Goal: Navigation & Orientation: Find specific page/section

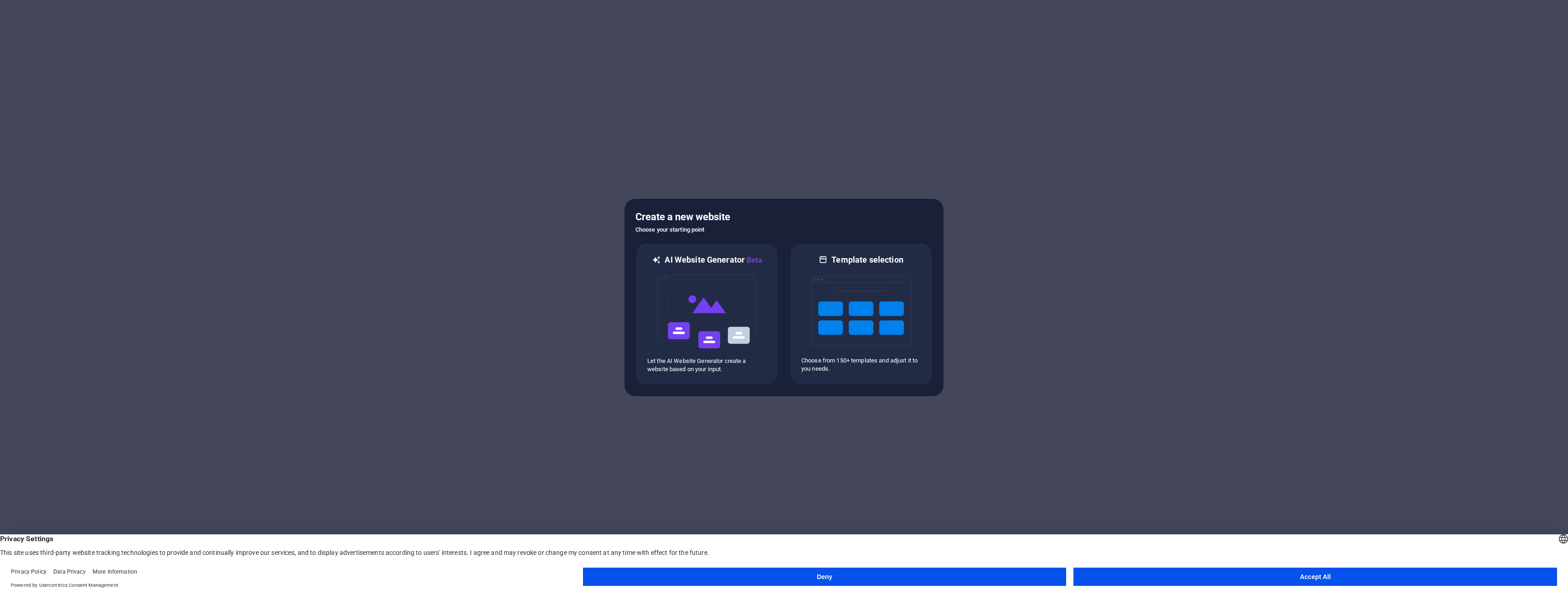
click at [1179, 569] on button "Accept All" at bounding box center [1315, 576] width 483 height 18
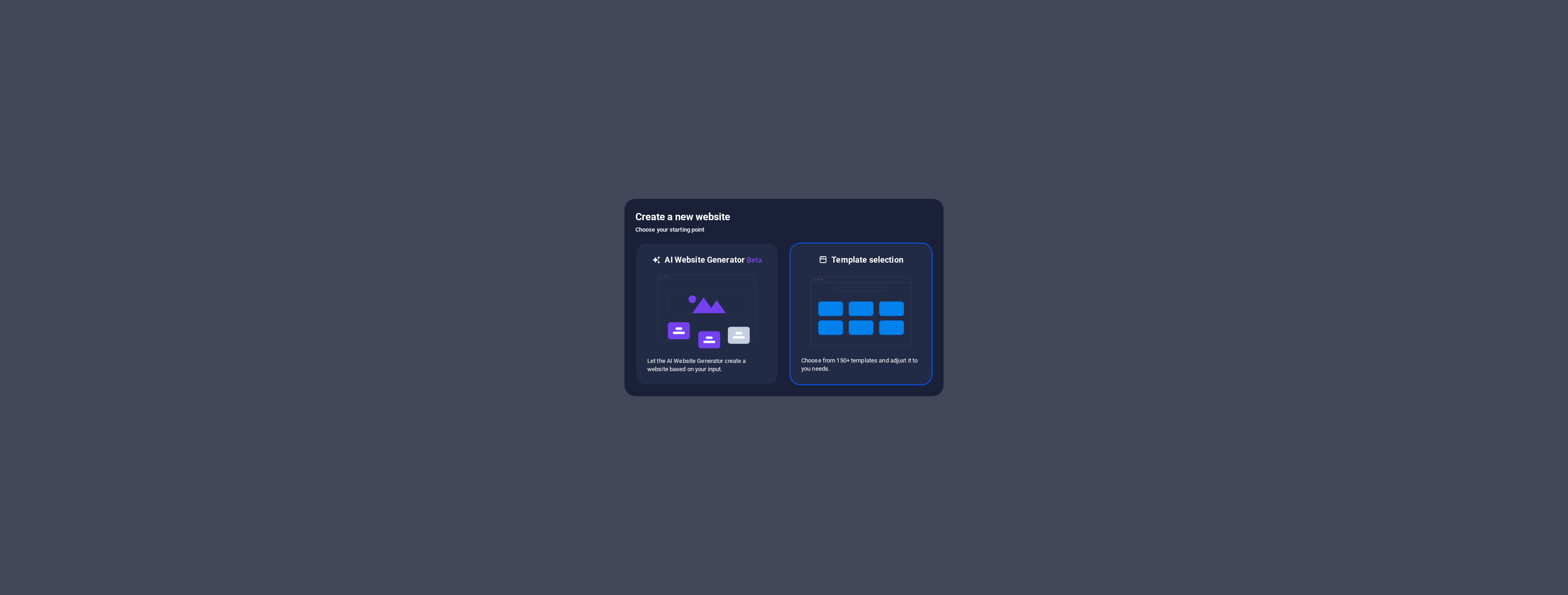
click at [841, 307] on img at bounding box center [861, 311] width 100 height 91
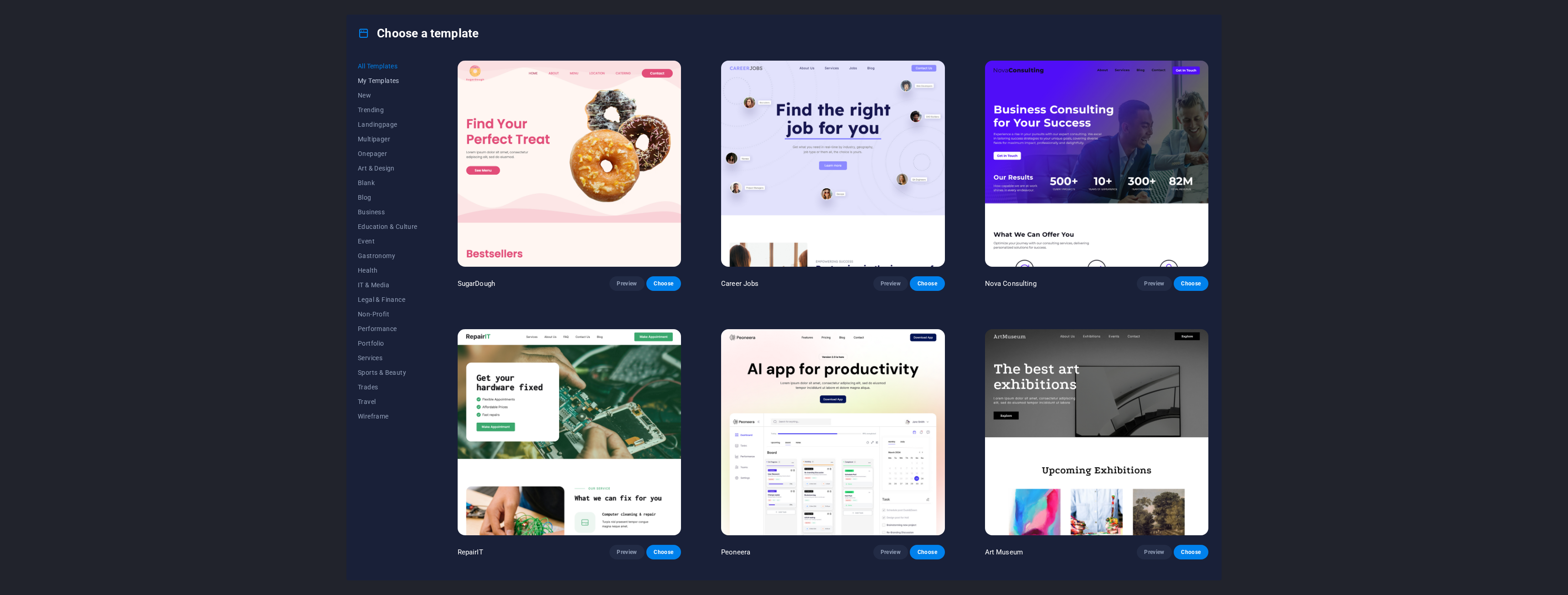
click at [390, 83] on span "My Templates" at bounding box center [388, 80] width 60 height 7
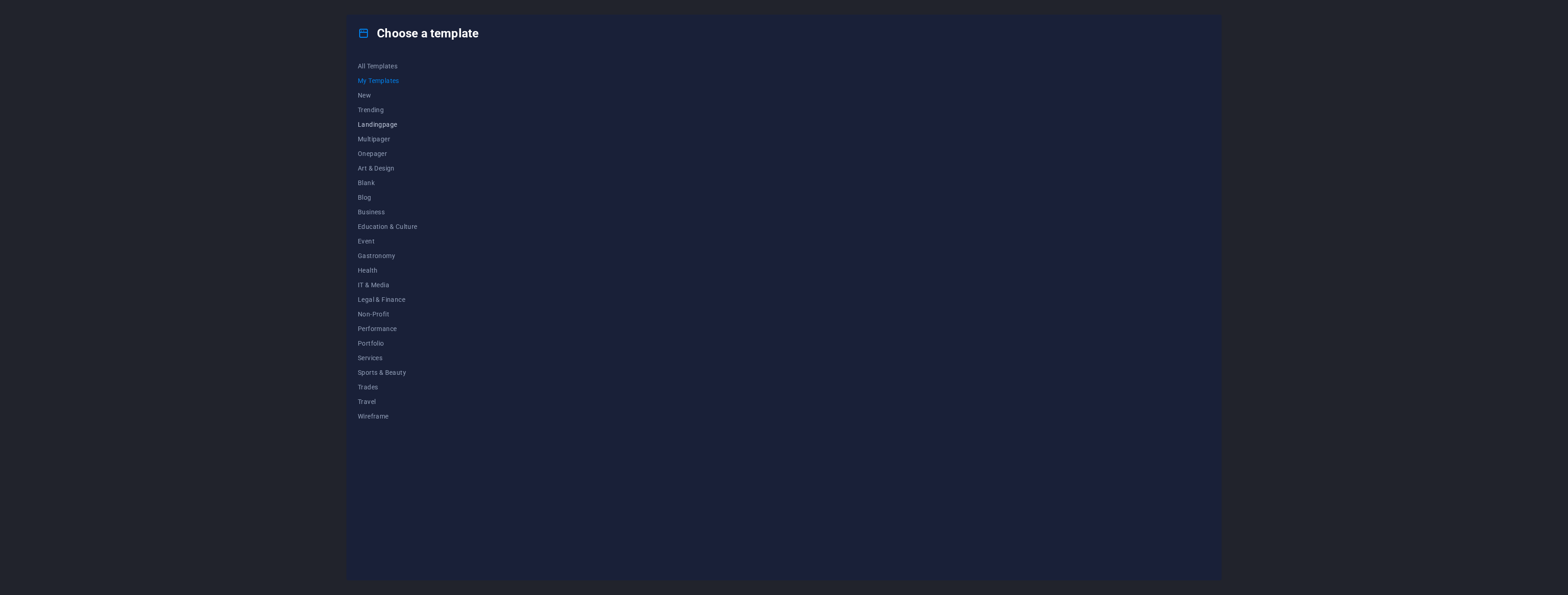
click at [381, 120] on button "Landingpage" at bounding box center [388, 124] width 60 height 15
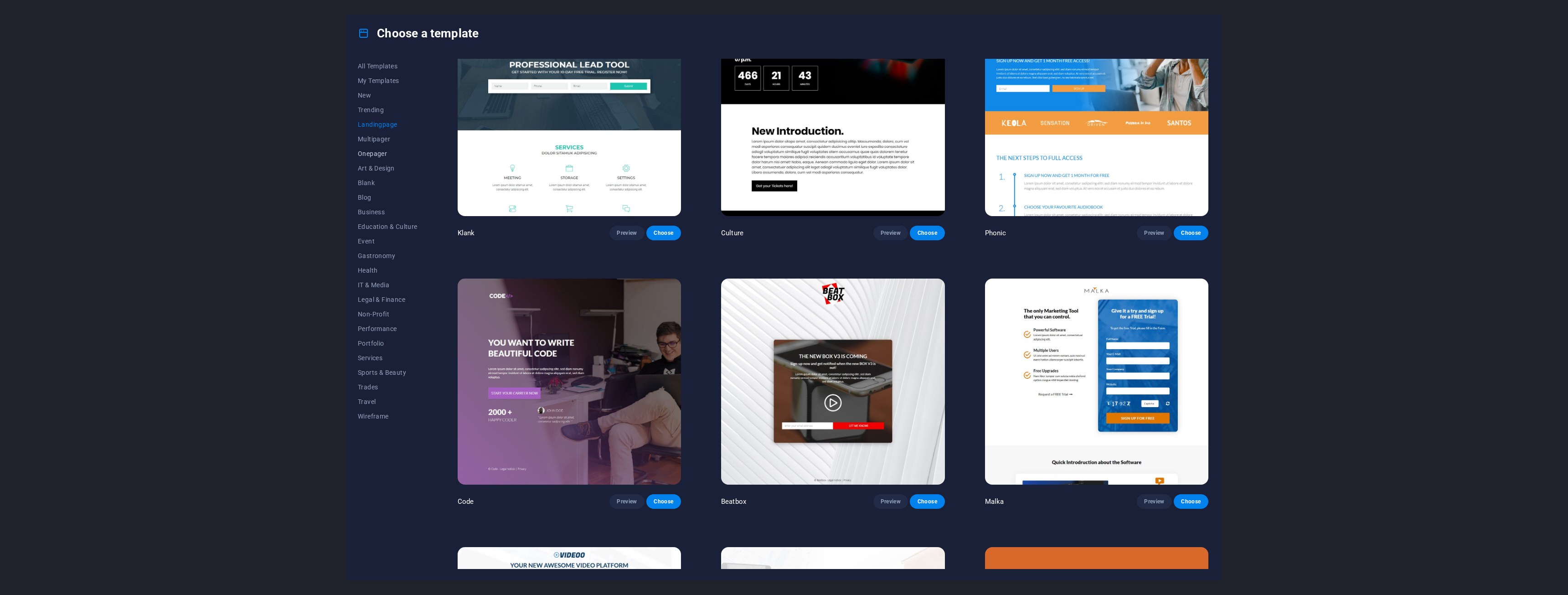
scroll to position [91, 0]
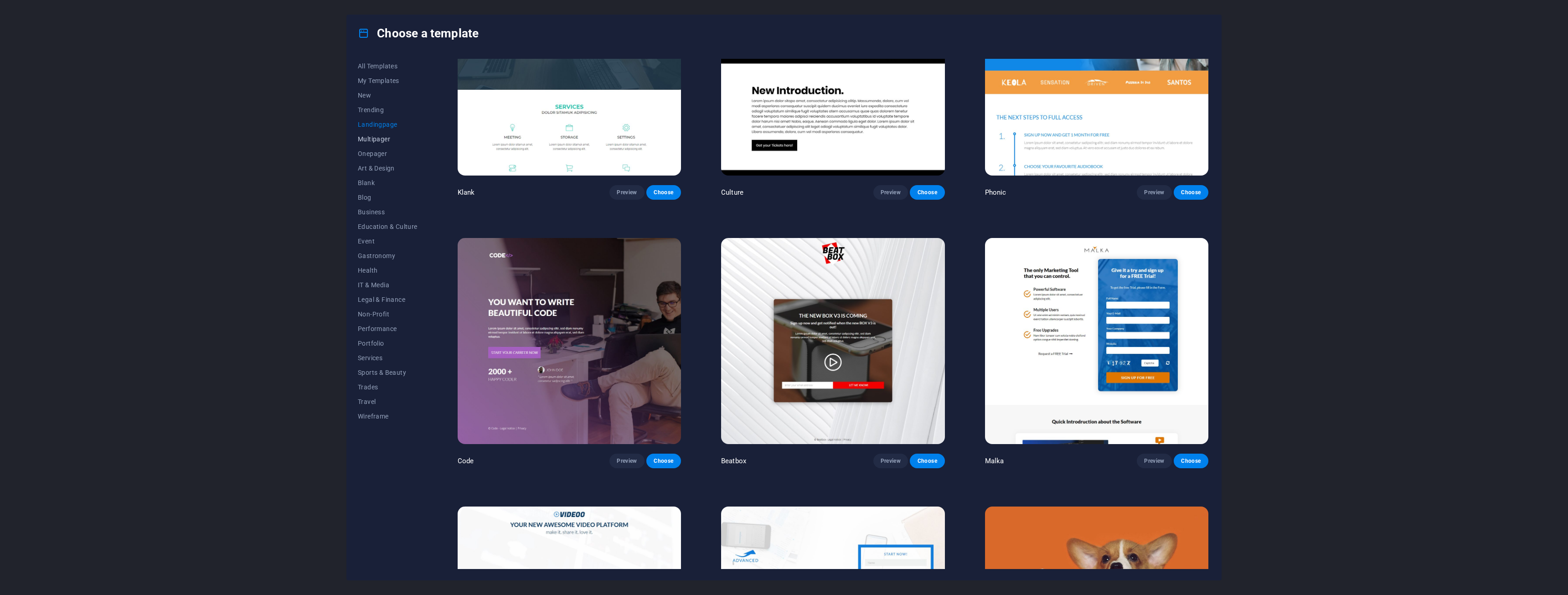
click at [379, 143] on button "Multipager" at bounding box center [388, 139] width 60 height 15
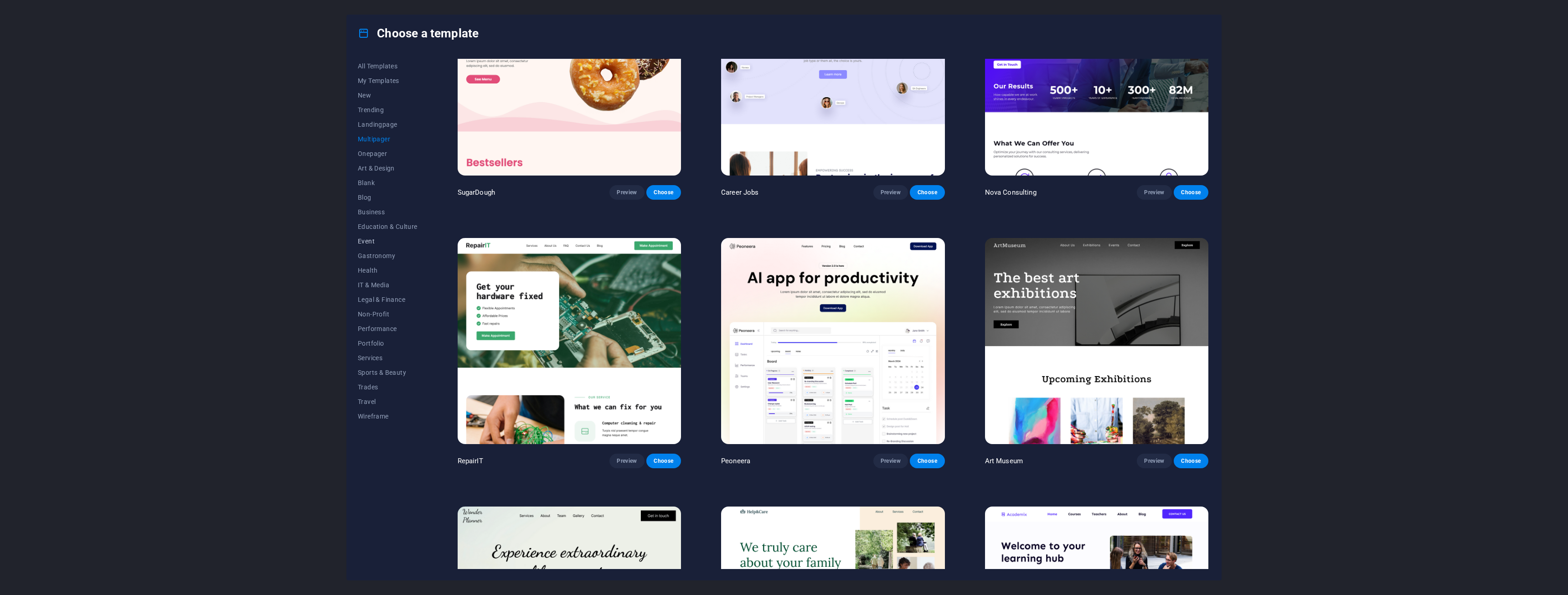
click at [375, 243] on span "Event" at bounding box center [388, 241] width 60 height 7
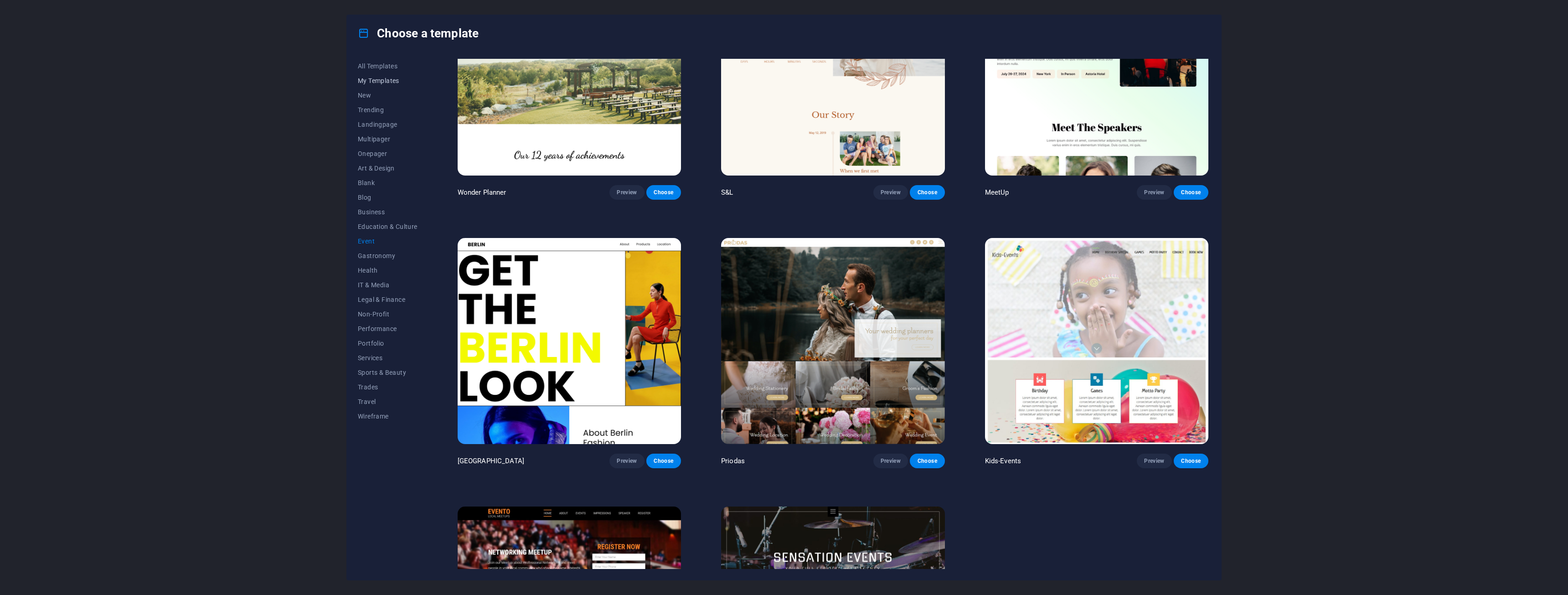
click at [387, 82] on span "My Templates" at bounding box center [388, 80] width 60 height 7
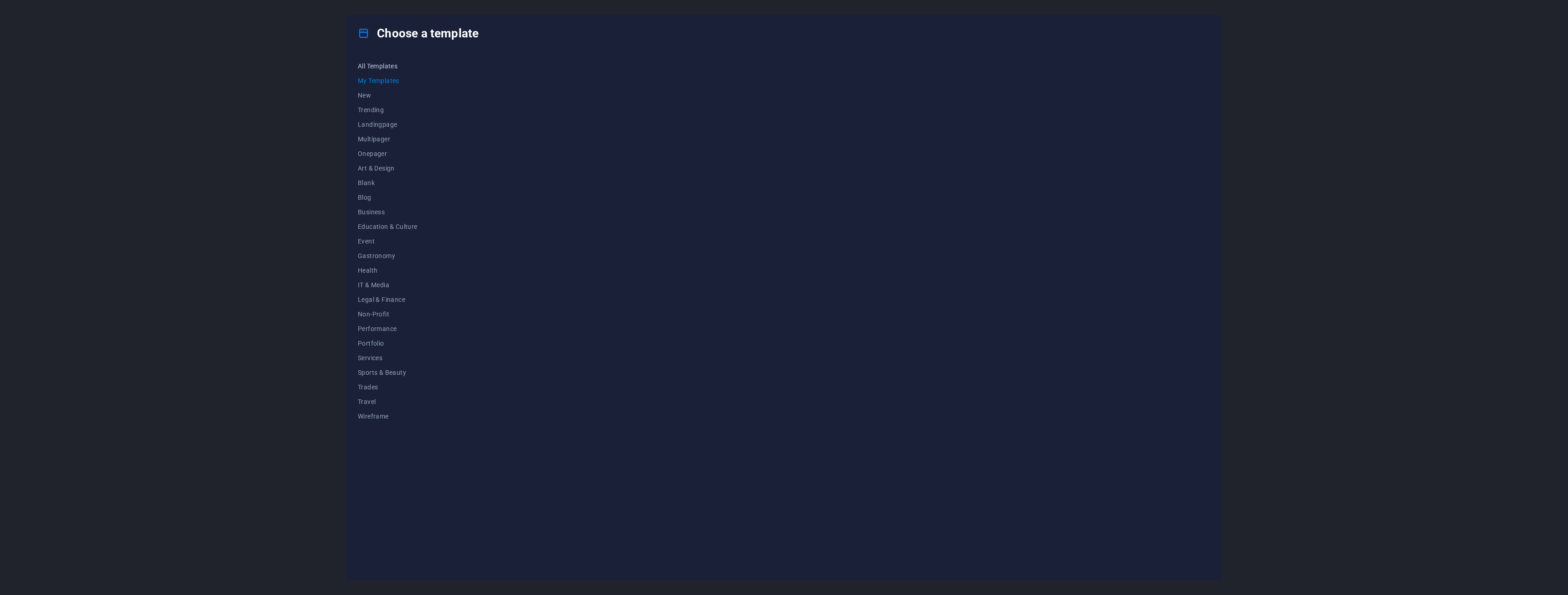
scroll to position [0, 0]
click at [385, 69] on span "All Templates" at bounding box center [388, 65] width 60 height 7
